Goal: Register for event/course

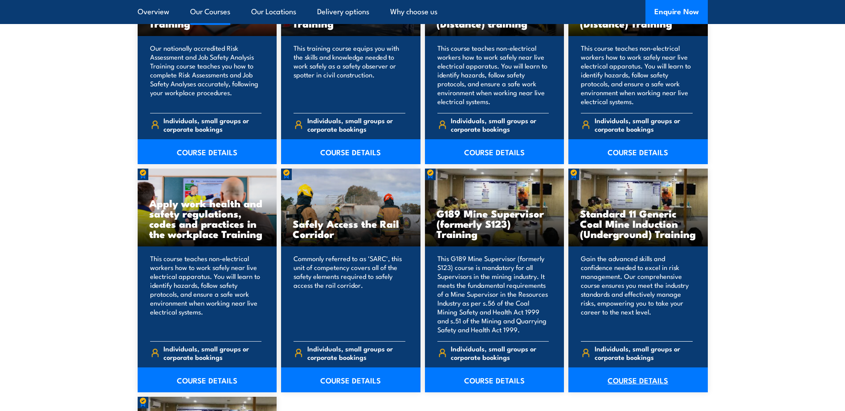
scroll to position [1336, 0]
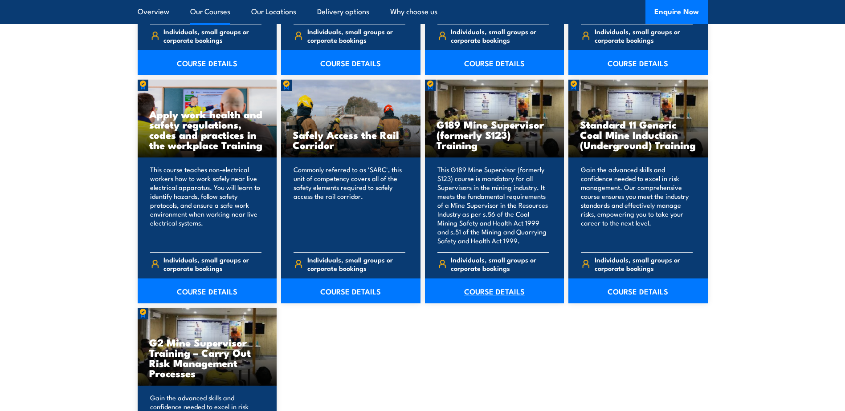
click at [478, 293] on link "COURSE DETAILS" at bounding box center [494, 291] width 139 height 25
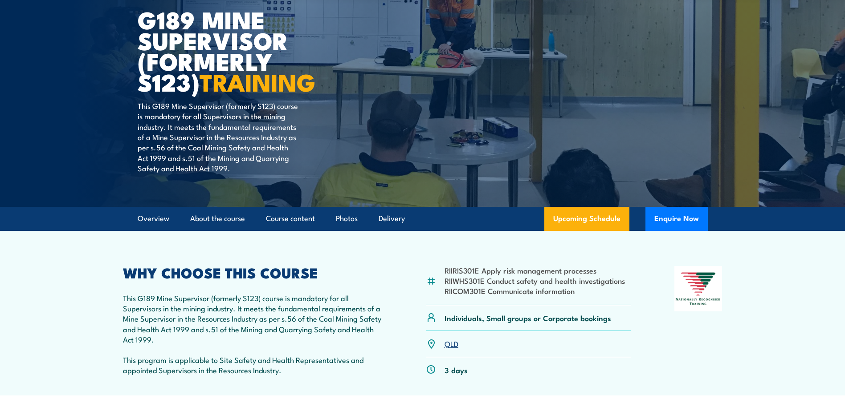
scroll to position [134, 0]
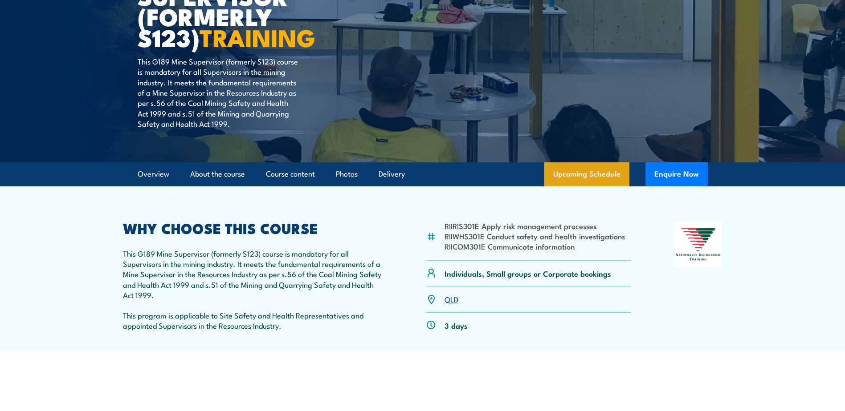
click at [569, 171] on link "Upcoming Schedule" at bounding box center [586, 174] width 85 height 24
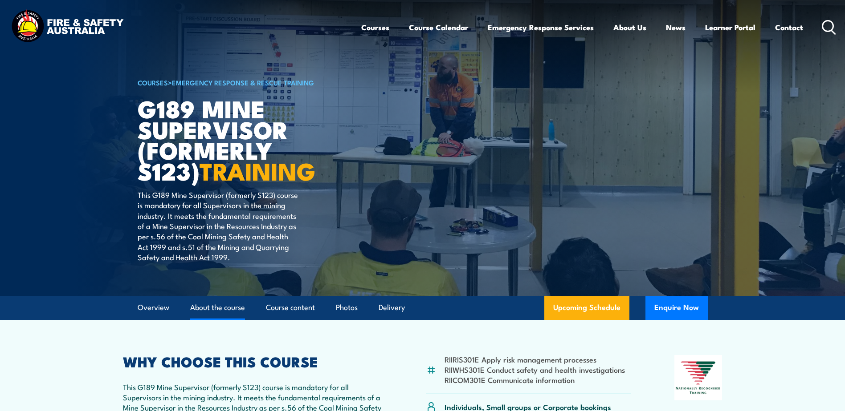
click at [219, 309] on link "About the course" at bounding box center [217, 308] width 55 height 24
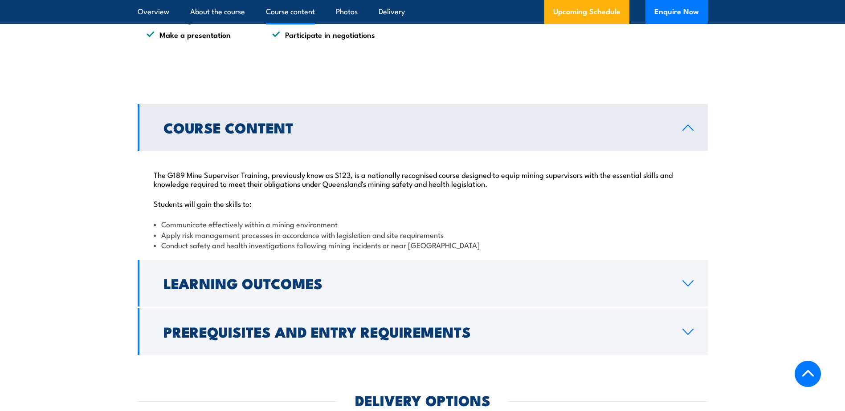
scroll to position [824, 0]
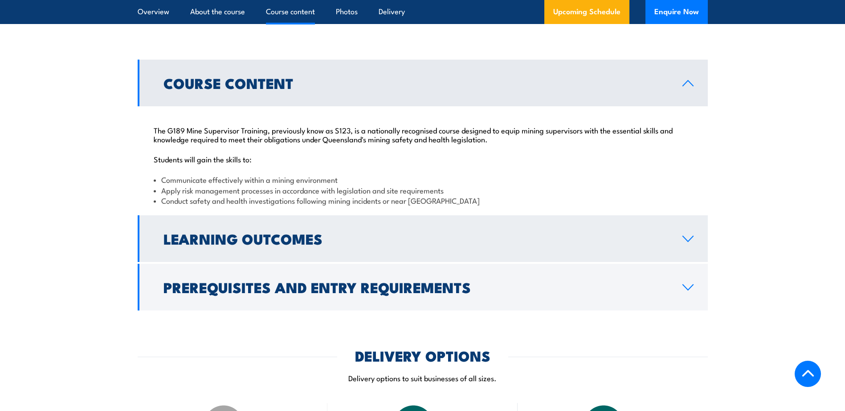
click at [274, 240] on h2 "Learning Outcomes" at bounding box center [415, 238] width 504 height 12
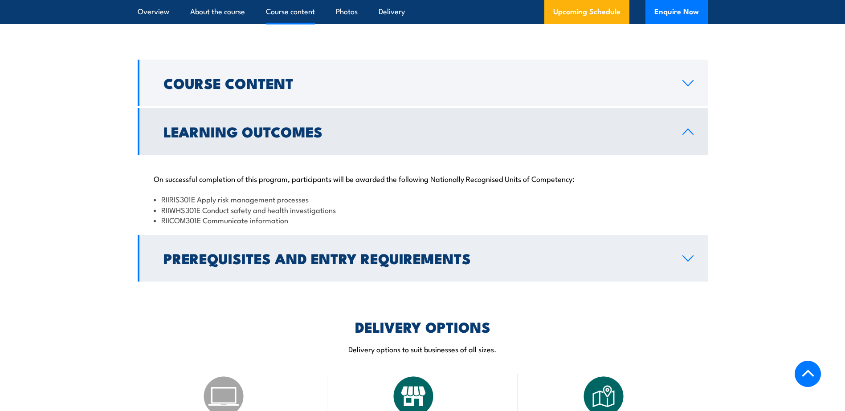
click at [264, 256] on h2 "Prerequisites and Entry Requirements" at bounding box center [415, 258] width 504 height 12
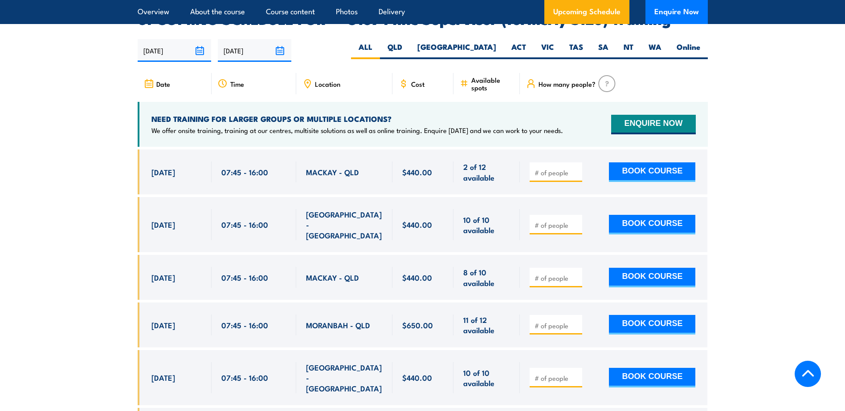
scroll to position [1581, 0]
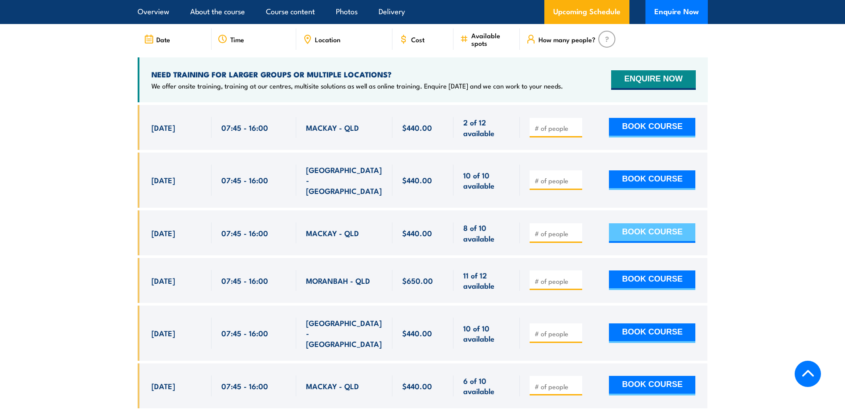
click at [635, 223] on button "BOOK COURSE" at bounding box center [652, 233] width 86 height 20
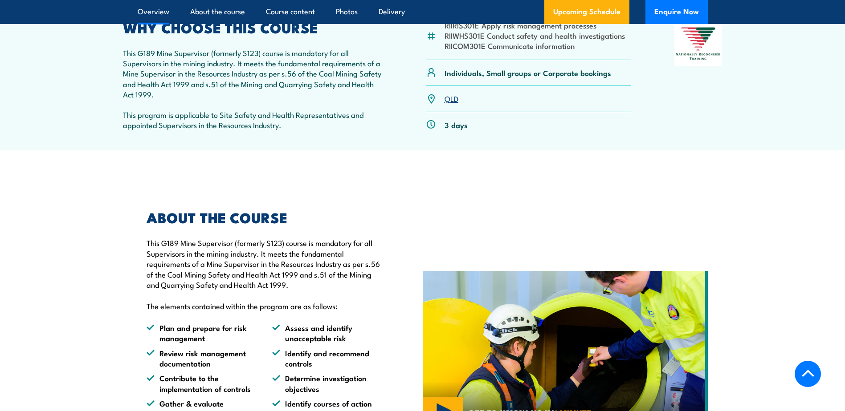
scroll to position [67, 0]
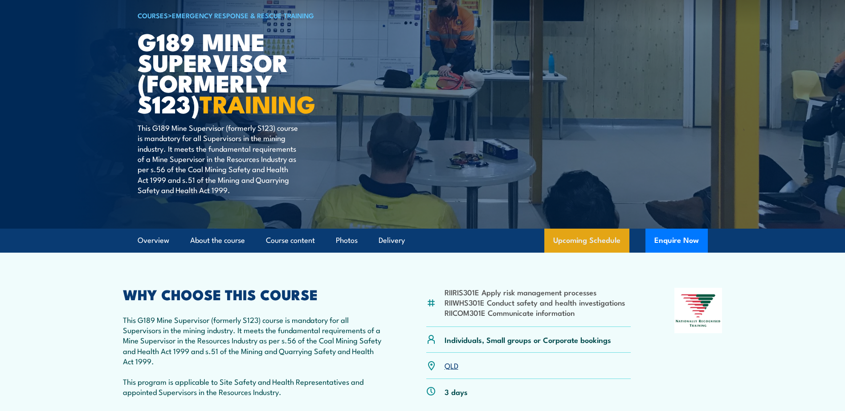
click at [581, 237] on link "Upcoming Schedule" at bounding box center [586, 241] width 85 height 24
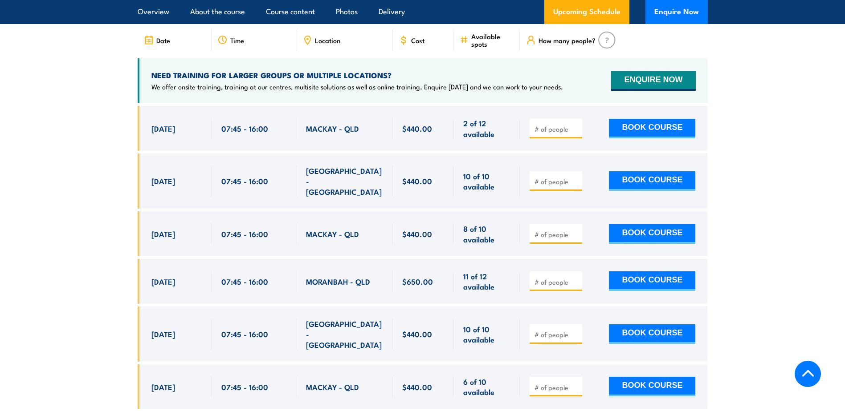
scroll to position [1625, 0]
